Goal: Task Accomplishment & Management: Use online tool/utility

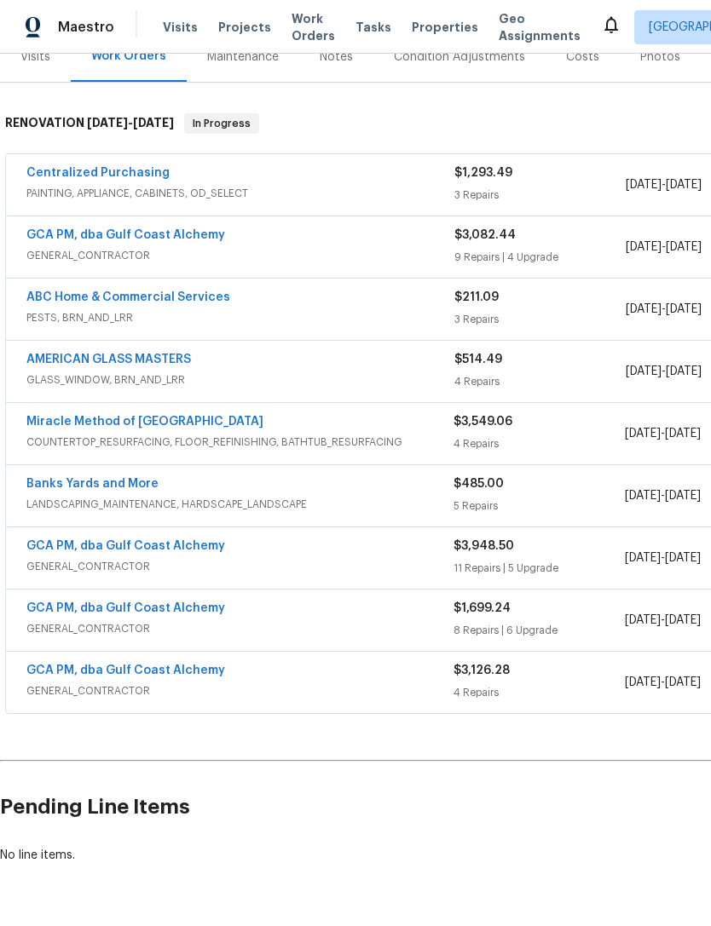
scroll to position [226, 0]
click at [44, 674] on link "GCA PM, dba Gulf Coast Alchemy" at bounding box center [125, 671] width 199 height 12
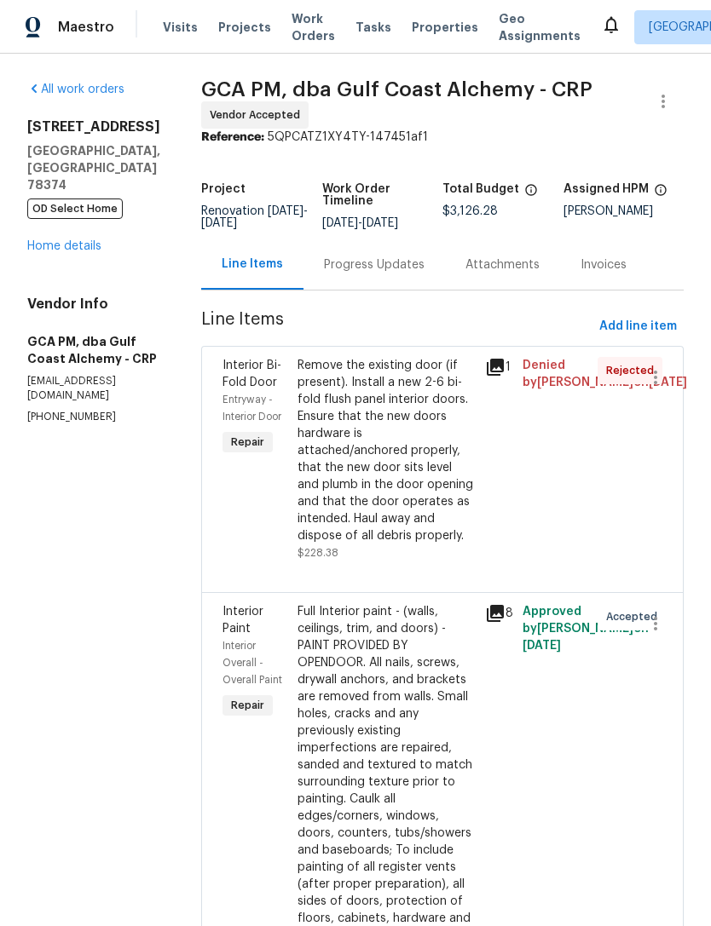
click at [595, 484] on div "Rejected" at bounding box center [610, 459] width 37 height 215
click at [422, 500] on div "Remove the existing door (if present). Install a new 2-6 bi-fold flush panel in…" at bounding box center [385, 450] width 177 height 187
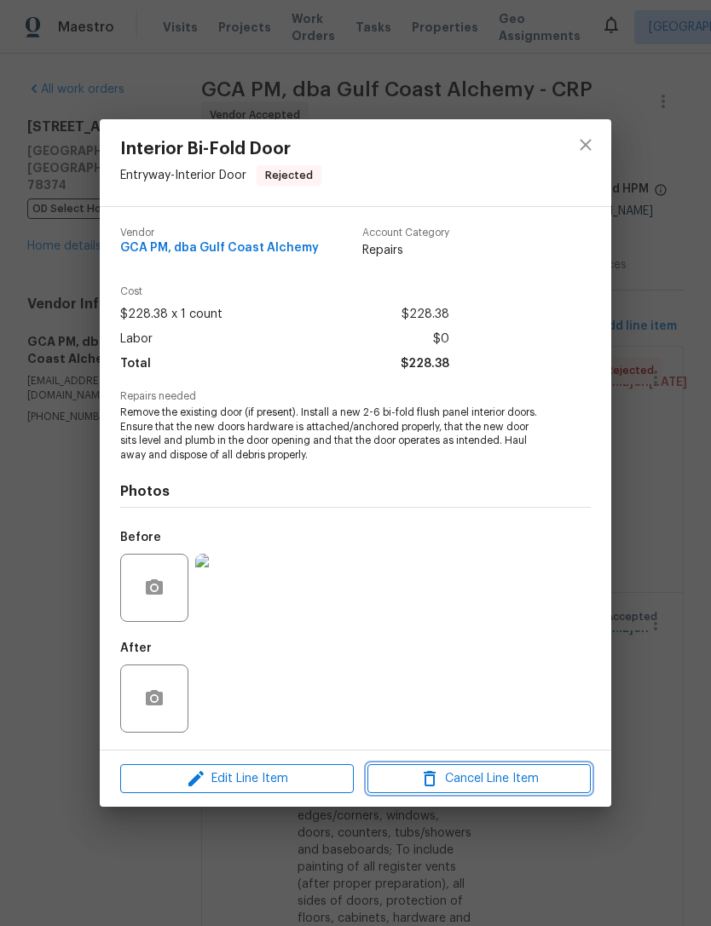
click at [533, 782] on span "Cancel Line Item" at bounding box center [478, 779] width 213 height 21
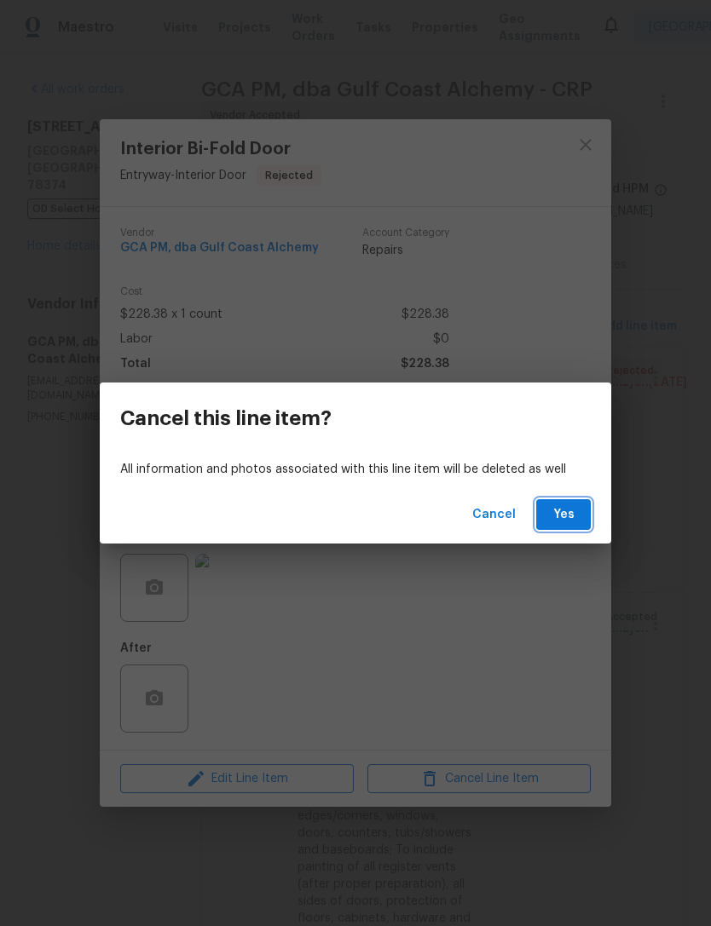
click at [572, 527] on button "Yes" at bounding box center [563, 515] width 55 height 32
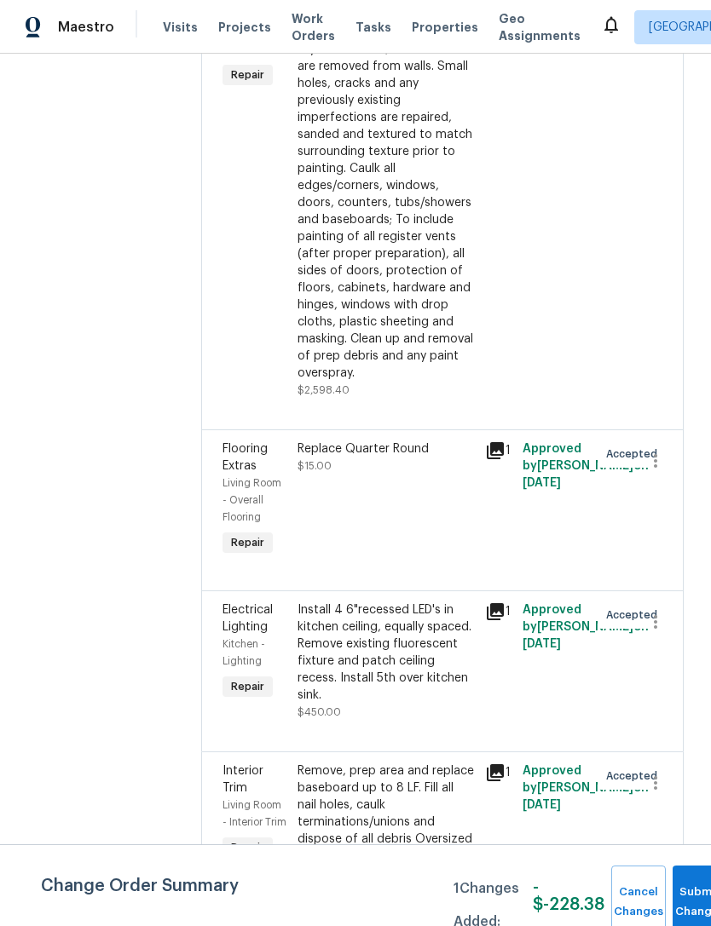
scroll to position [383, 0]
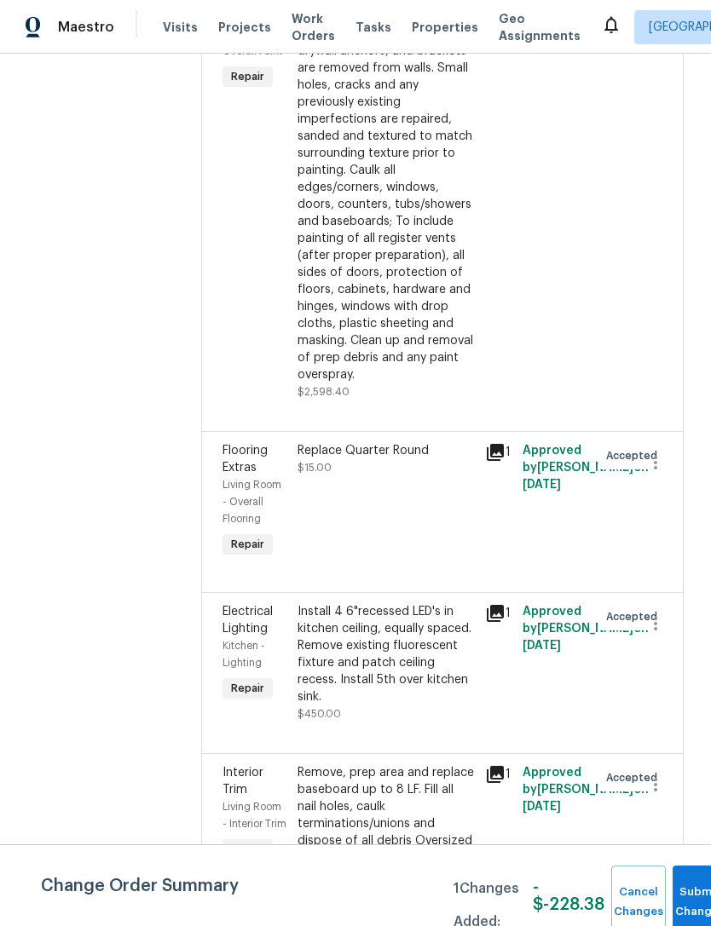
click at [568, 808] on span "Approved by [PERSON_NAME] on [DATE]" at bounding box center [585, 790] width 126 height 46
click at [417, 798] on div "Remove, prep area and replace baseboard up to 8 LF. Fill all nail holes, caulk …" at bounding box center [385, 815] width 177 height 102
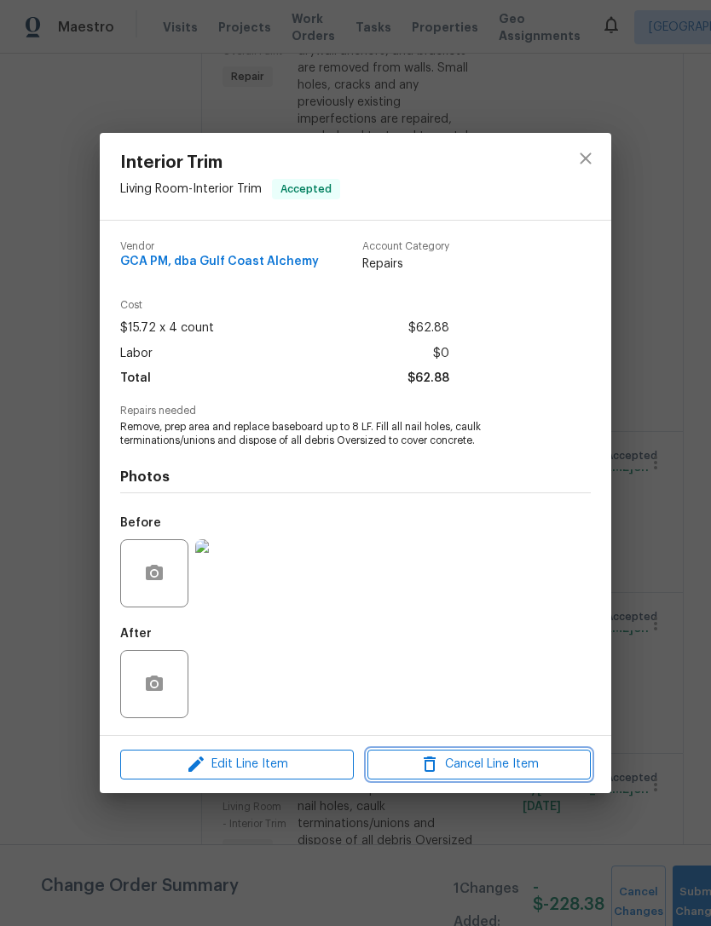
click at [504, 771] on span "Cancel Line Item" at bounding box center [478, 764] width 213 height 21
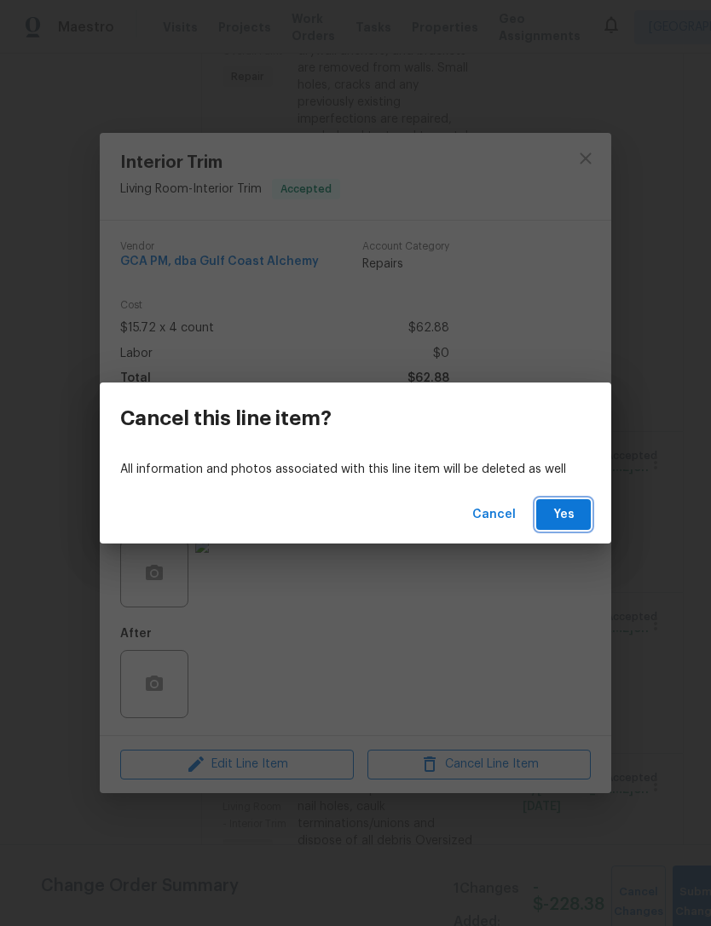
click at [579, 522] on button "Yes" at bounding box center [563, 515] width 55 height 32
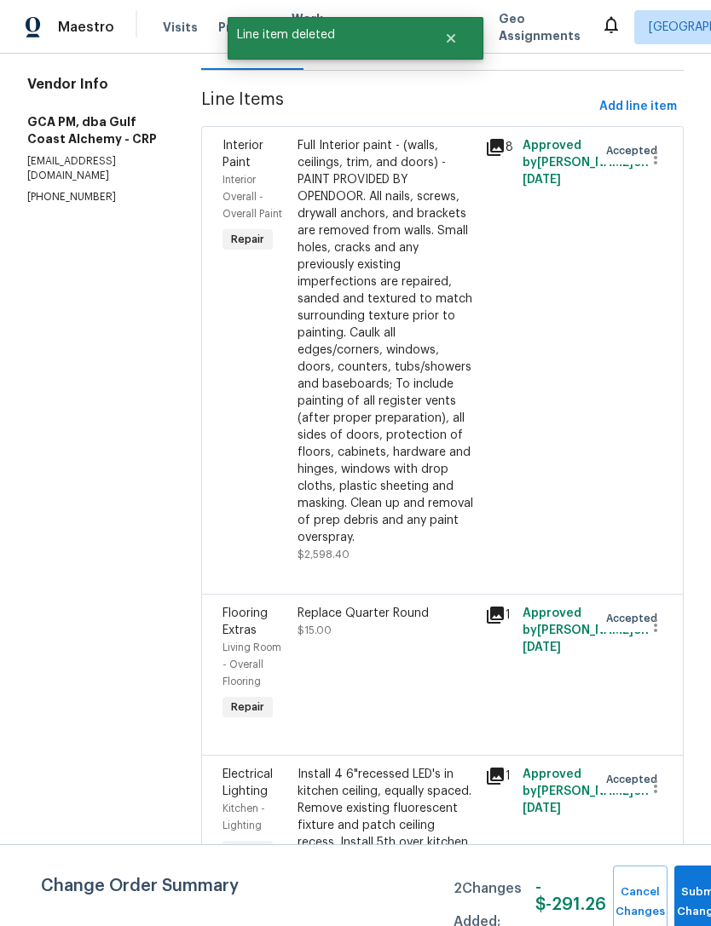
scroll to position [219, 0]
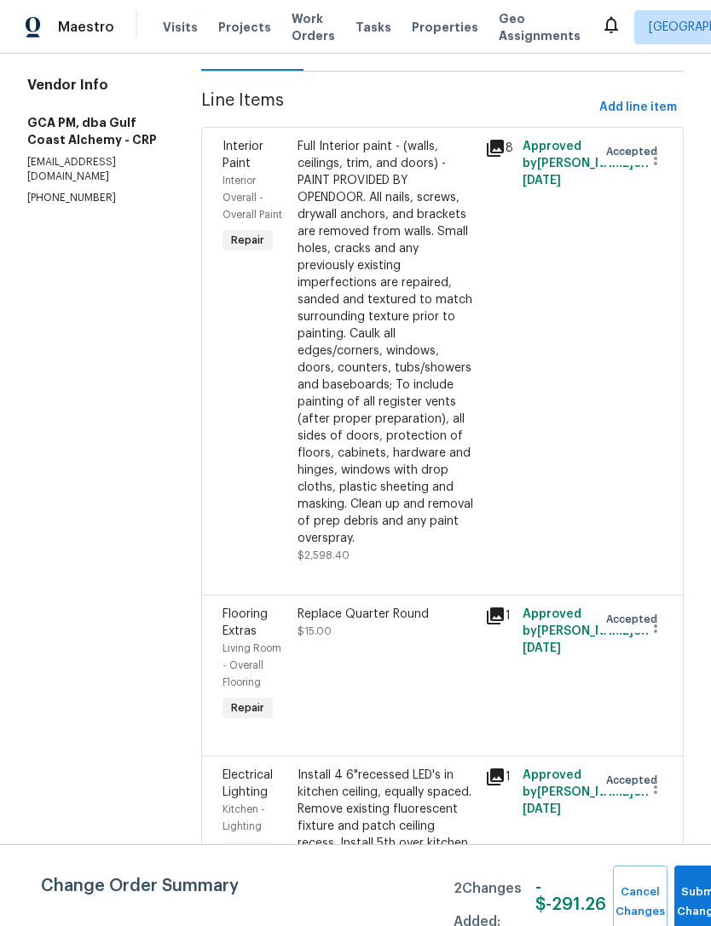
click at [480, 672] on div "Replace Quarter Round $15.00" at bounding box center [385, 666] width 187 height 130
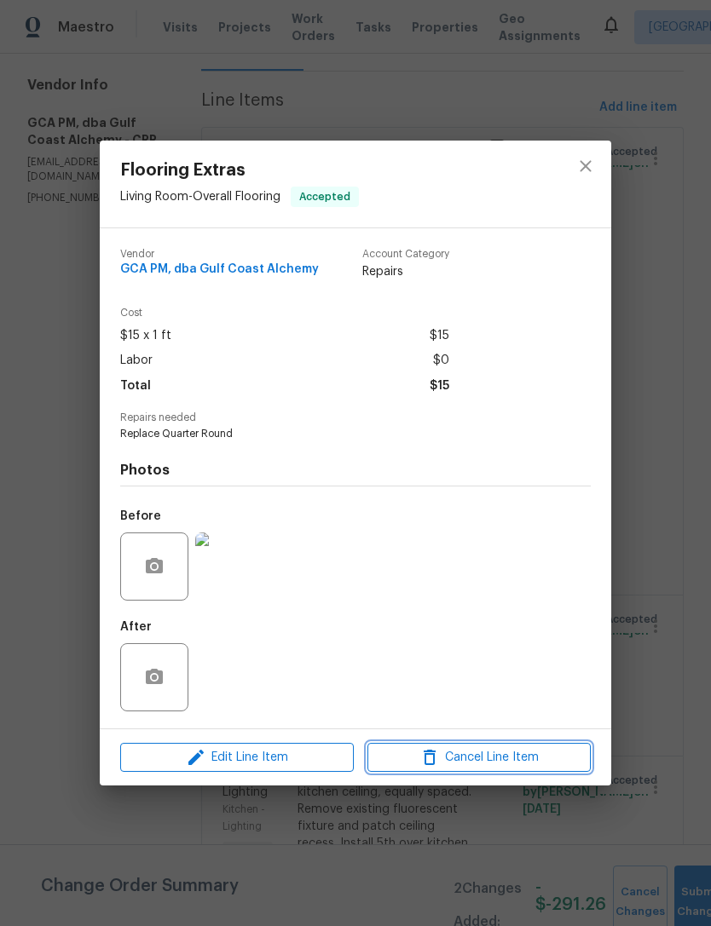
click at [561, 759] on span "Cancel Line Item" at bounding box center [478, 757] width 213 height 21
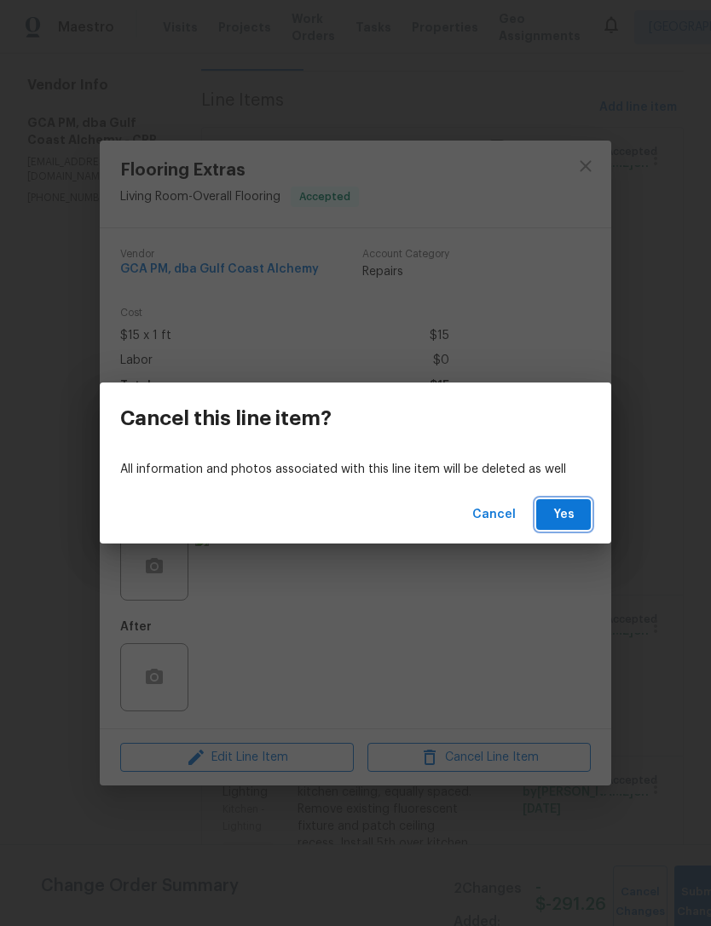
click at [549, 519] on button "Yes" at bounding box center [563, 515] width 55 height 32
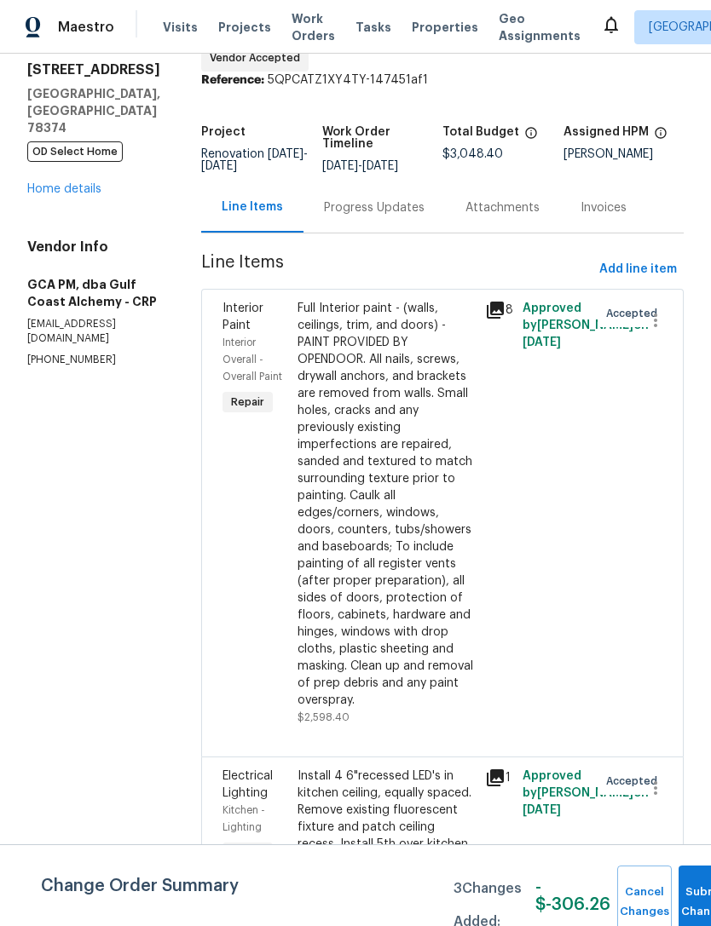
scroll to position [55, 0]
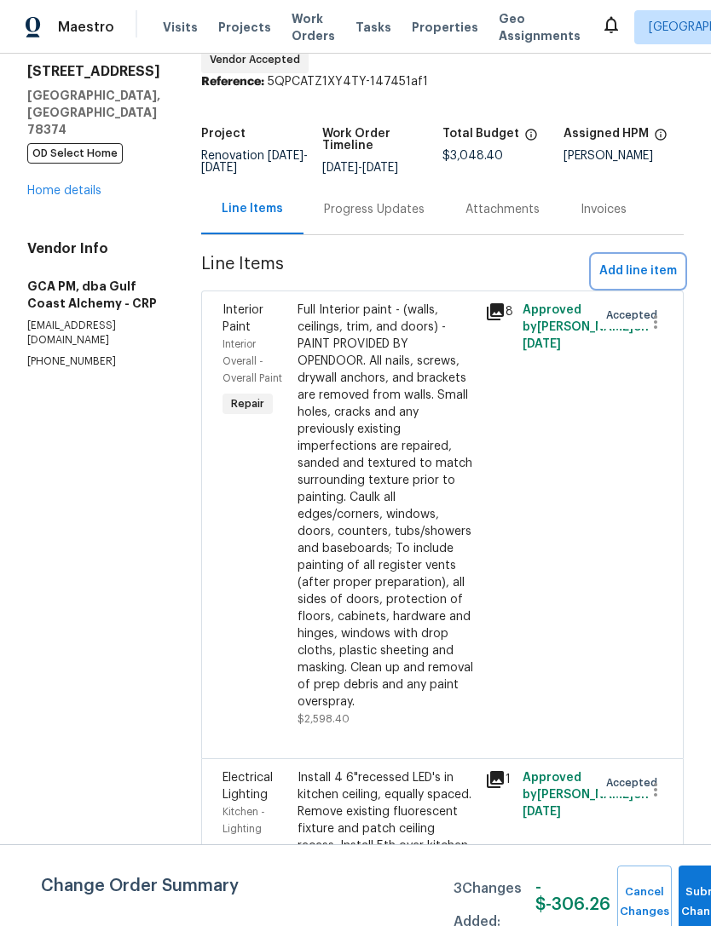
click at [654, 274] on span "Add line item" at bounding box center [638, 271] width 78 height 21
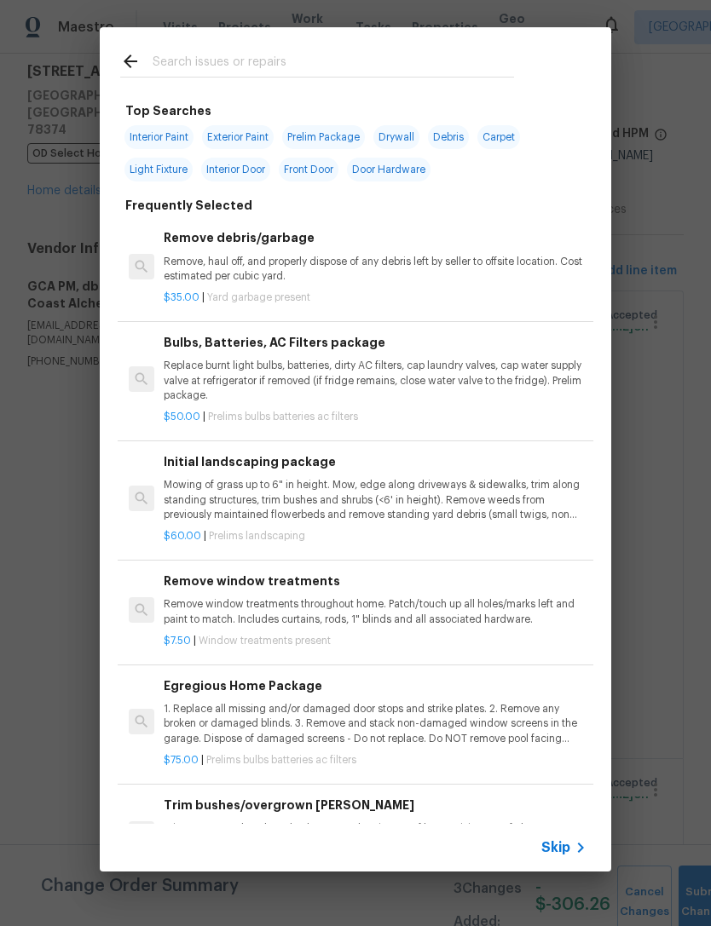
click at [249, 69] on input "text" at bounding box center [333, 64] width 361 height 26
type input "Shower"
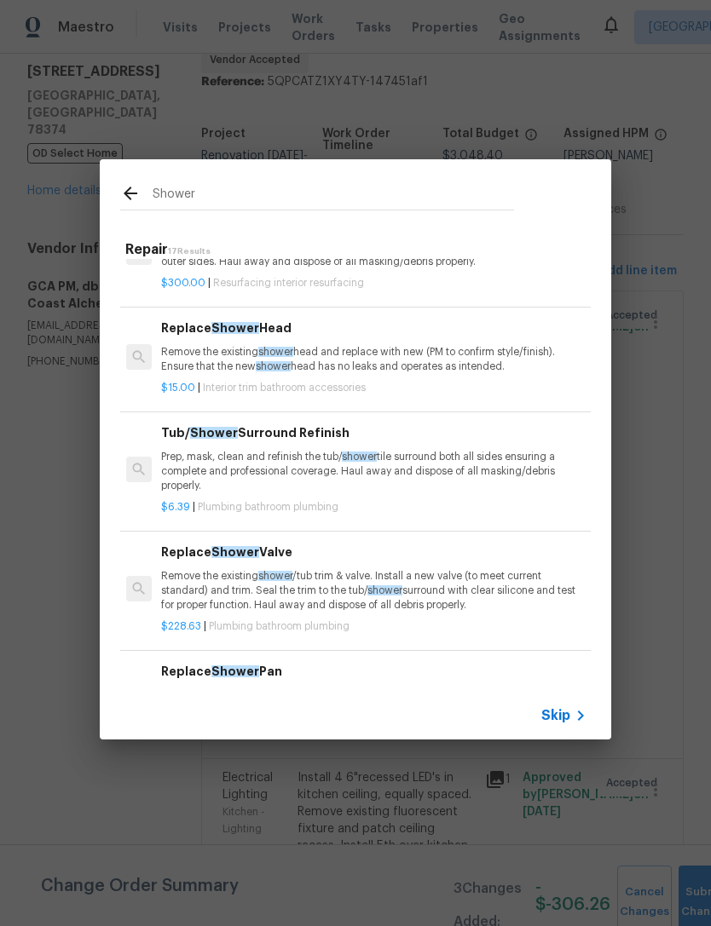
scroll to position [149, 3]
click at [457, 461] on p "Prep, mask, clean and refinish the tub/ shower tile surround both all sides ens…" at bounding box center [372, 470] width 423 height 43
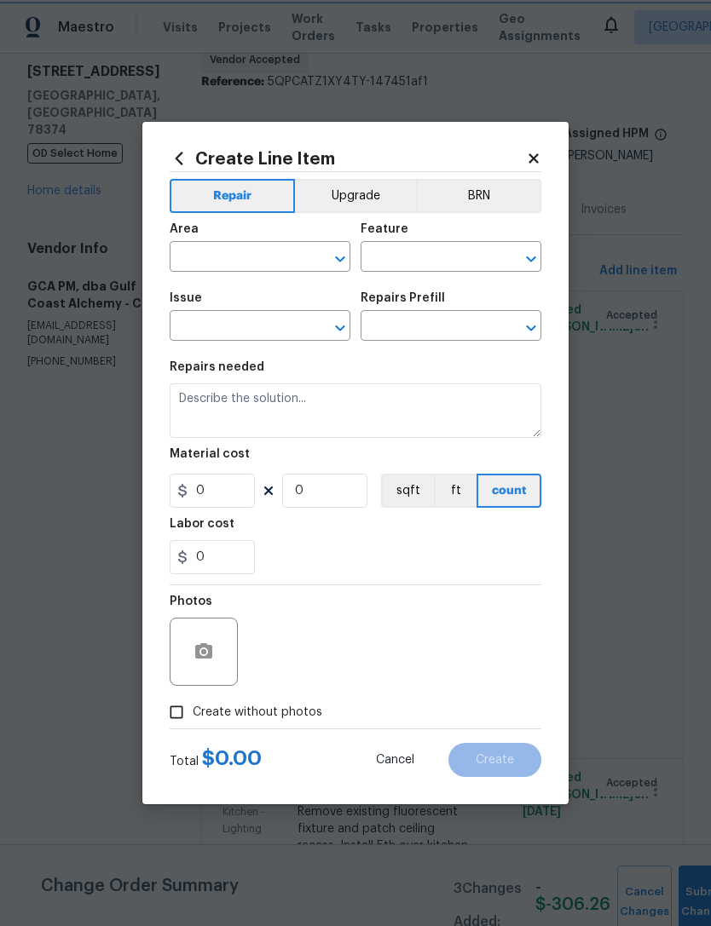
type input "Plumbing"
type input "Bathroom Plumbing"
type textarea "Prep, mask, clean and refinish the tub/shower tile surround both all sides ensu…"
type input "1"
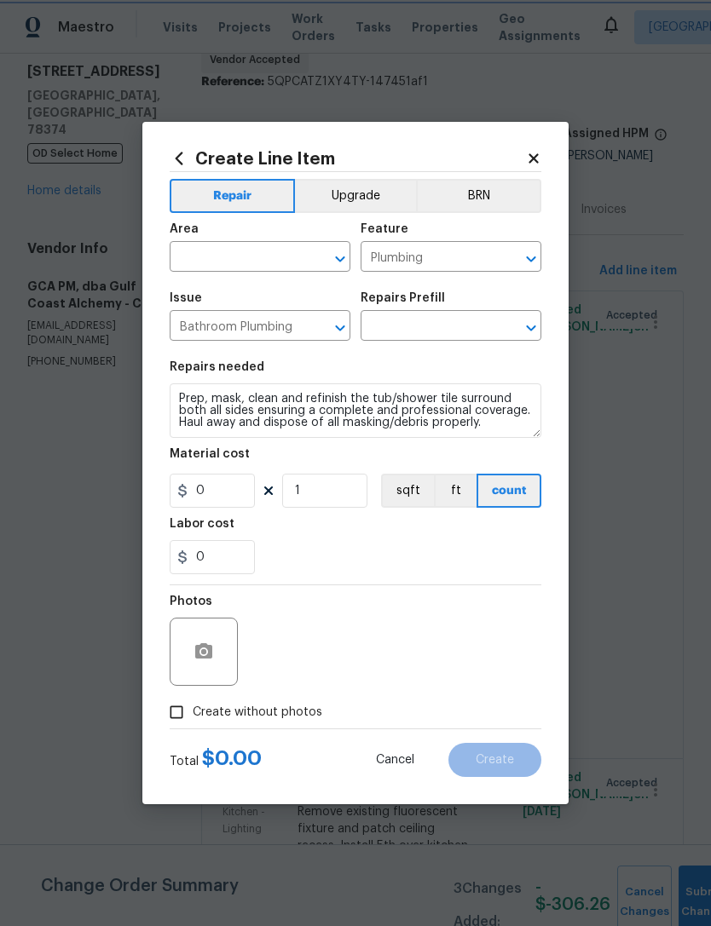
type input "Tub/Shower Surround Refinish $6.39"
type input "6.39"
click at [270, 255] on input "text" at bounding box center [236, 258] width 133 height 26
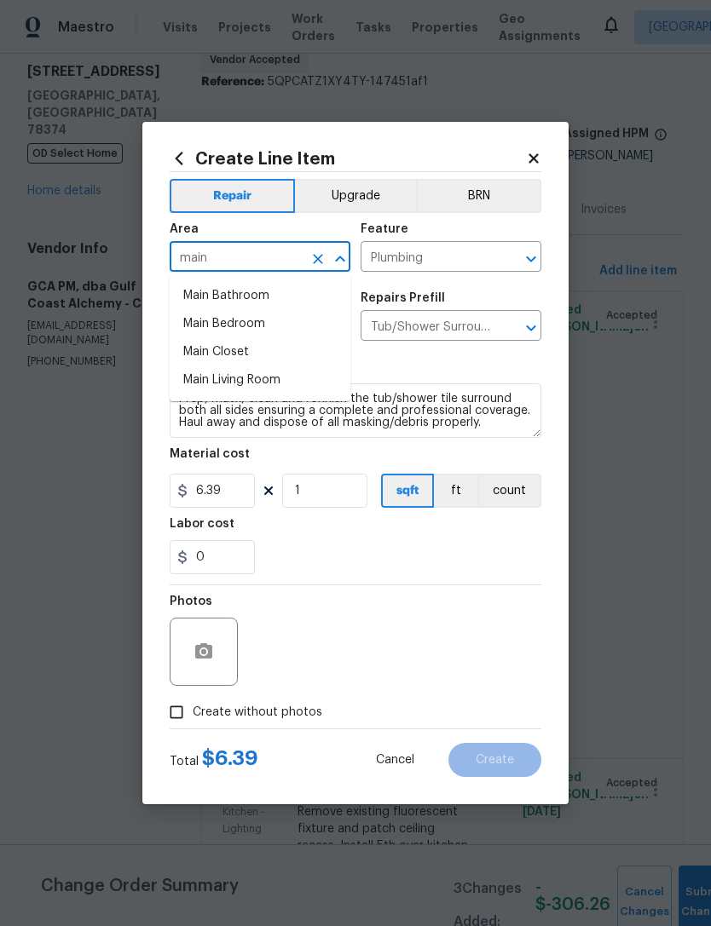
click at [260, 286] on li "Main Bathroom" at bounding box center [260, 296] width 181 height 28
type input "Main Bathroom"
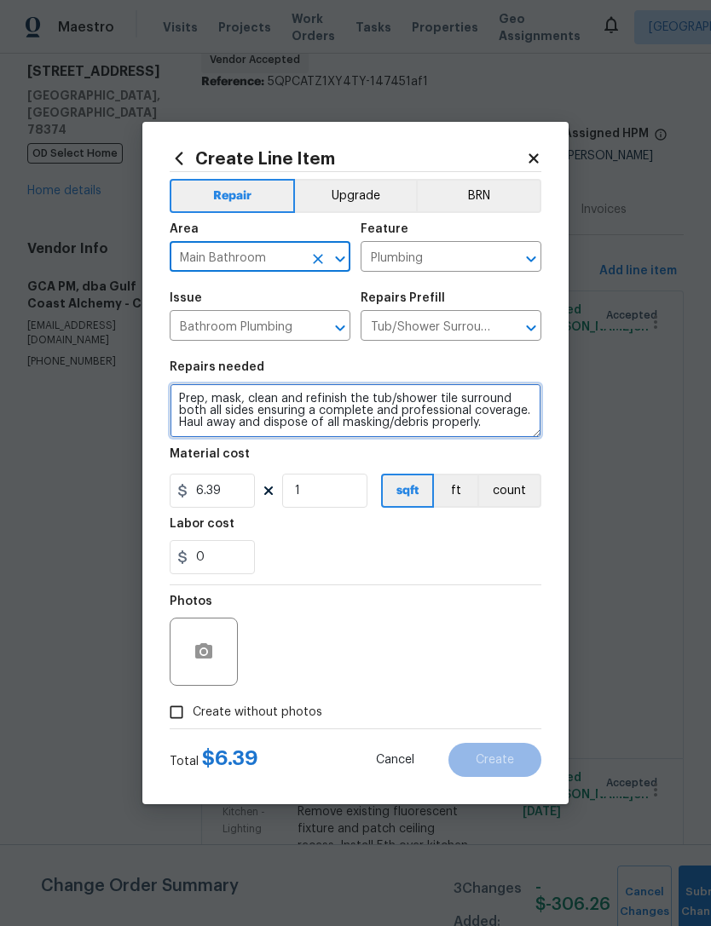
click at [498, 417] on textarea "Prep, mask, clean and refinish the tub/shower tile surround both all sides ensu…" at bounding box center [356, 410] width 372 height 55
click at [497, 417] on textarea "Prep, mask, clean and refinish the tub/shower tile surround both all sides ensu…" at bounding box center [356, 410] width 372 height 55
click at [501, 425] on textarea "Prep, mask, clean and refinish the tub/shower tile surround both all sides ensu…" at bounding box center [356, 410] width 372 height 55
click at [500, 425] on textarea "Prep, mask, clean and refinish the tub/shower tile surround both all sides ensu…" at bounding box center [356, 410] width 372 height 55
click at [504, 406] on textarea "Prep, mask, clean and refinish the tub/shower tile surround both all sides ensu…" at bounding box center [356, 410] width 372 height 55
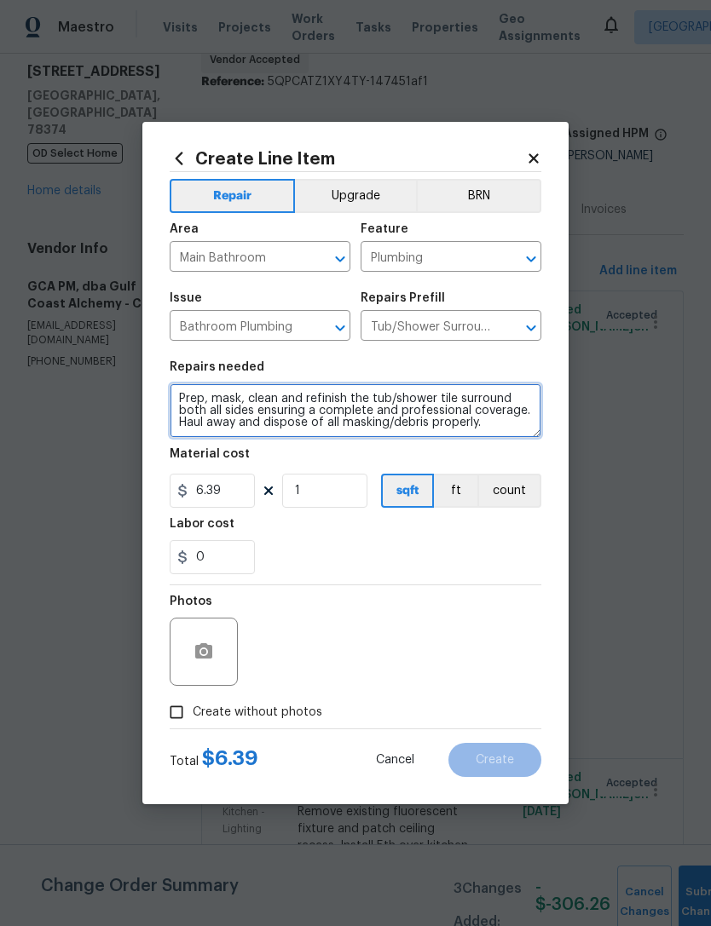
click at [503, 405] on textarea "Prep, mask, clean and refinish the tub/shower tile surround both all sides ensu…" at bounding box center [356, 410] width 372 height 55
click at [501, 406] on textarea "Prep, mask, clean and refinish the tub/shower tile surround both all sides ensu…" at bounding box center [356, 410] width 372 height 55
click at [222, 406] on textarea "Add shorting in the form of wood above the ceiling tile in the shower so that t…" at bounding box center [356, 410] width 372 height 55
type textarea "Add shoring in the form of wood above the ceiling tile in the shower so that th…"
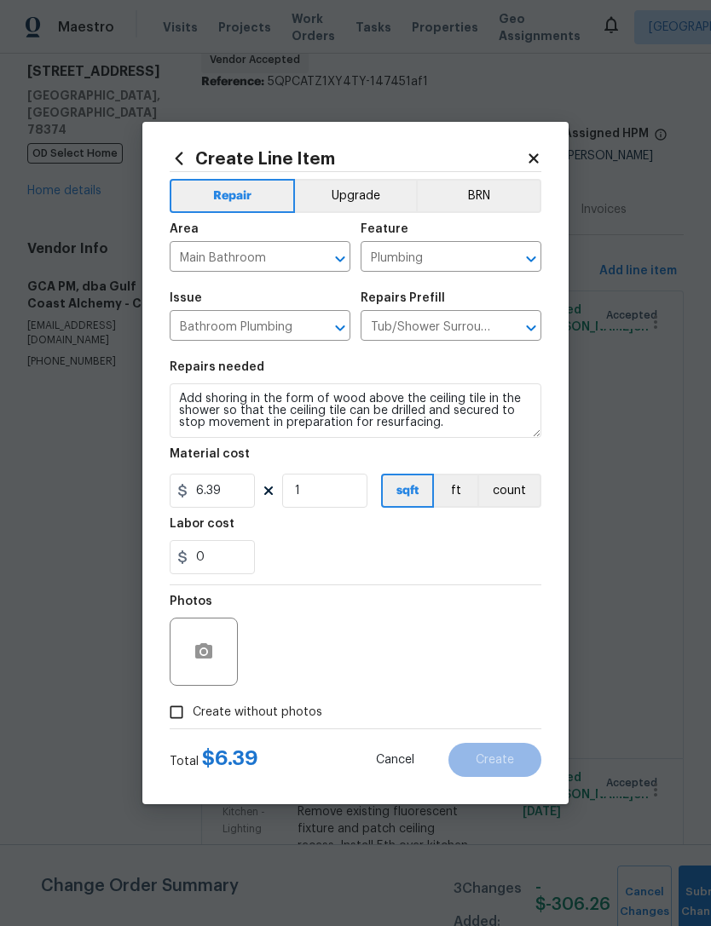
click at [461, 548] on div "0" at bounding box center [356, 557] width 372 height 34
click at [245, 489] on input "6.39" at bounding box center [212, 491] width 85 height 34
click at [393, 550] on div "0" at bounding box center [356, 557] width 372 height 34
click at [240, 492] on input "1400" at bounding box center [212, 491] width 85 height 34
type input "140"
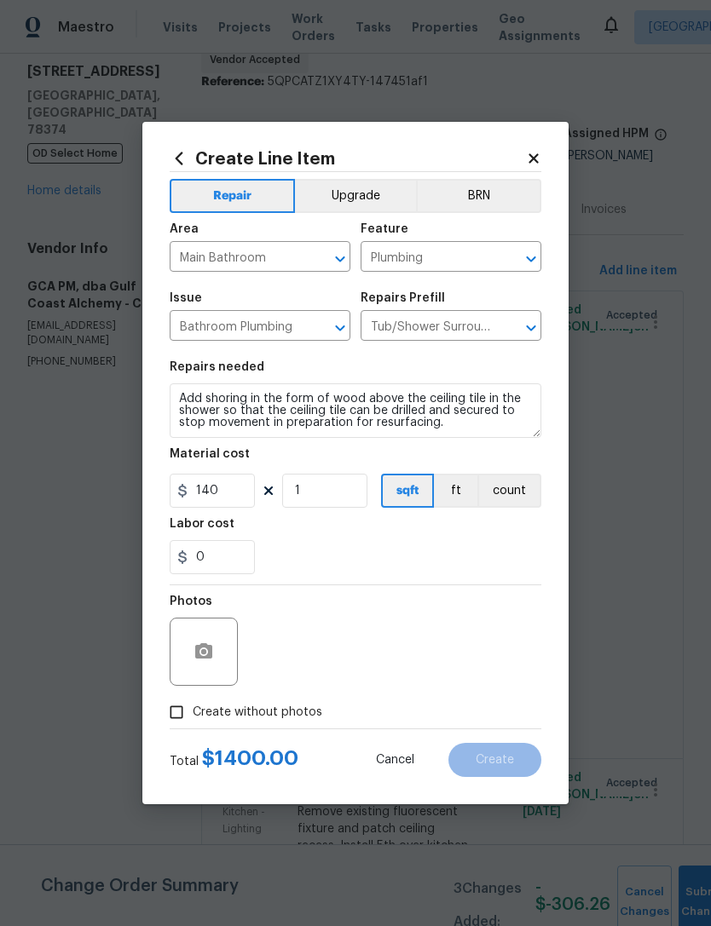
click at [368, 542] on div "0" at bounding box center [356, 557] width 372 height 34
click at [201, 642] on button "button" at bounding box center [203, 651] width 41 height 41
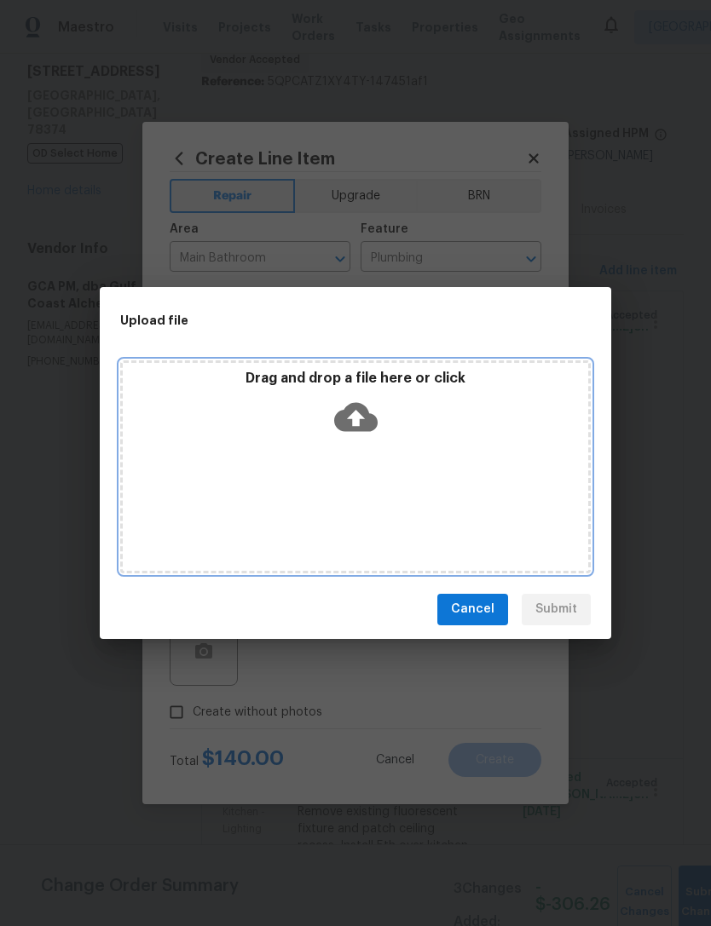
click at [359, 410] on icon at bounding box center [355, 416] width 43 height 29
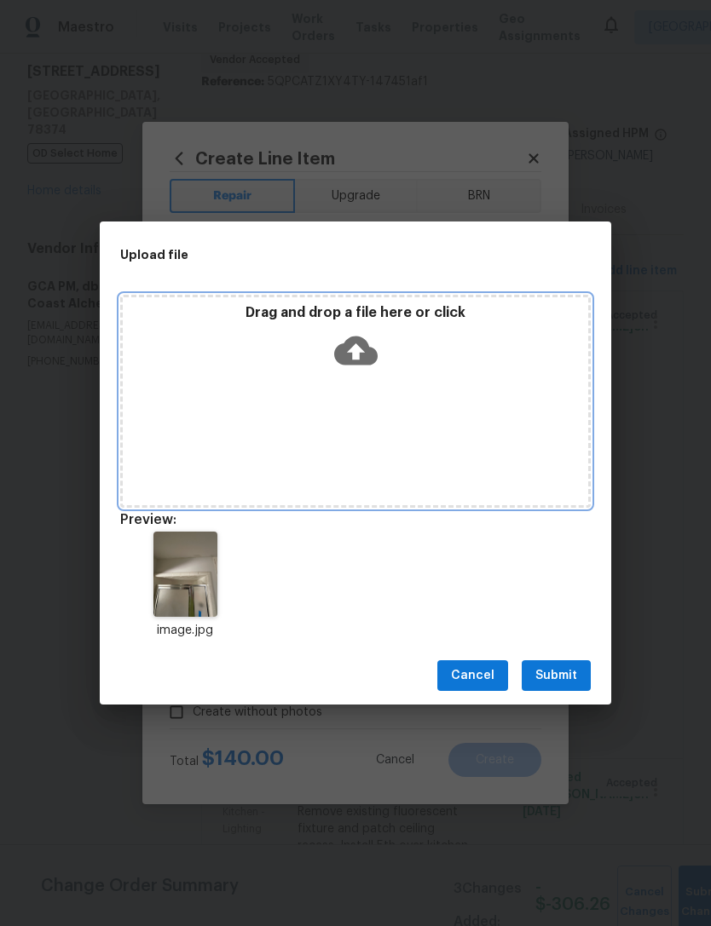
click at [356, 349] on icon at bounding box center [355, 350] width 43 height 43
